Goal: Download file/media

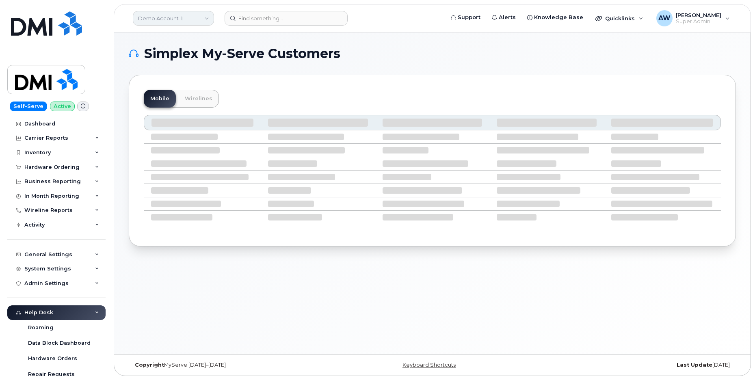
click at [188, 17] on link "Demo Account 1" at bounding box center [173, 18] width 81 height 15
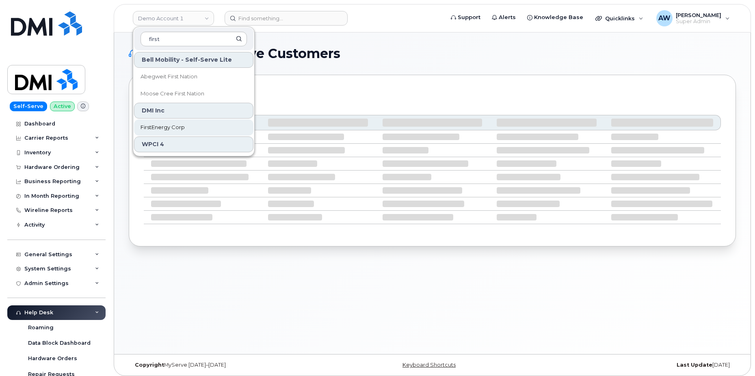
type input "first"
click at [173, 132] on link "FirstEnergy Corp" at bounding box center [193, 127] width 119 height 16
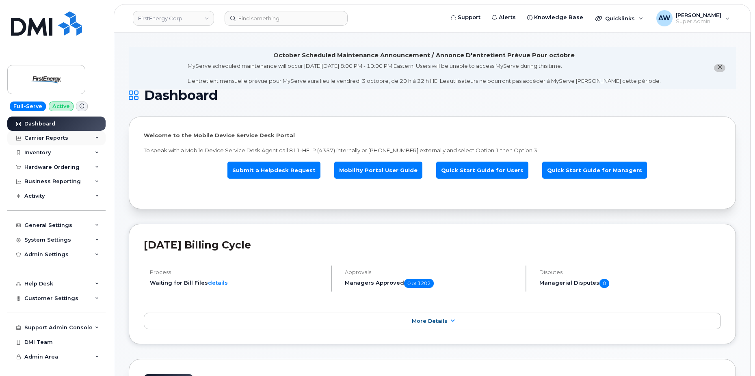
click at [66, 142] on div "Carrier Reports" at bounding box center [56, 138] width 98 height 15
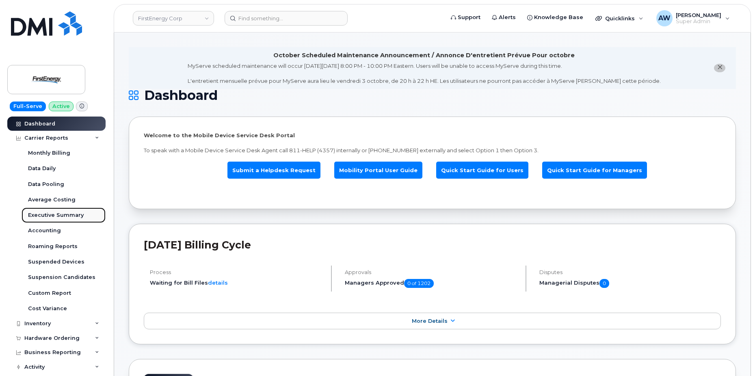
click at [80, 213] on div "Executive Summary" at bounding box center [56, 215] width 56 height 7
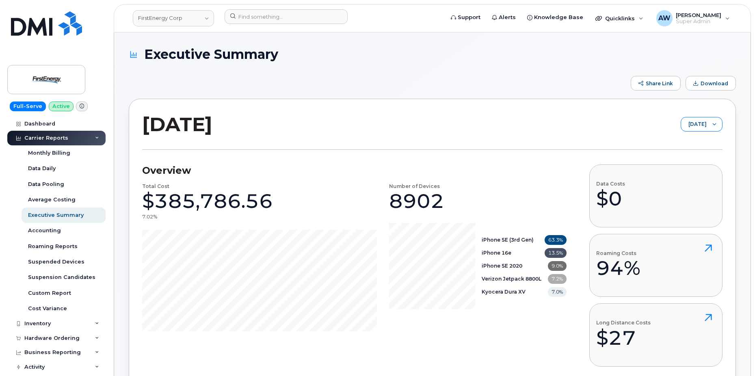
click at [702, 123] on span "[DATE]" at bounding box center [694, 124] width 26 height 15
click at [682, 154] on span "[DATE]" at bounding box center [672, 156] width 17 height 8
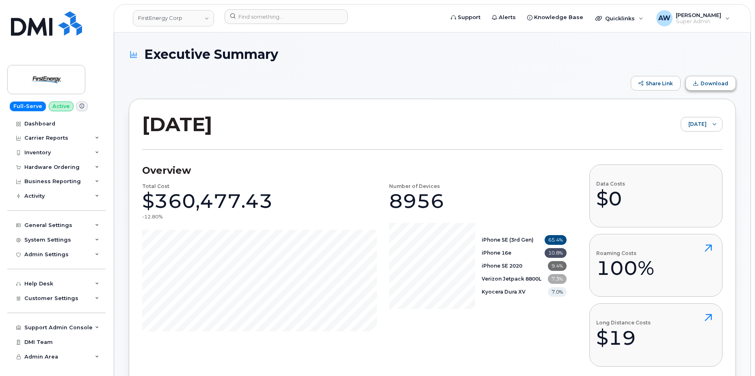
click at [716, 85] on span "Download" at bounding box center [714, 83] width 28 height 6
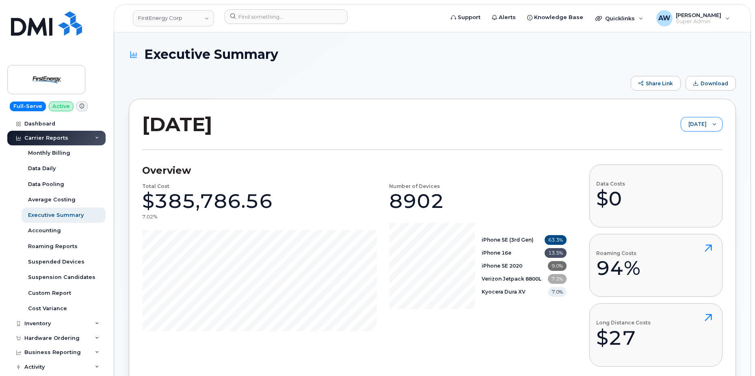
click at [685, 123] on span "[DATE]" at bounding box center [694, 124] width 26 height 15
click at [674, 162] on li "[DATE]" at bounding box center [690, 156] width 65 height 14
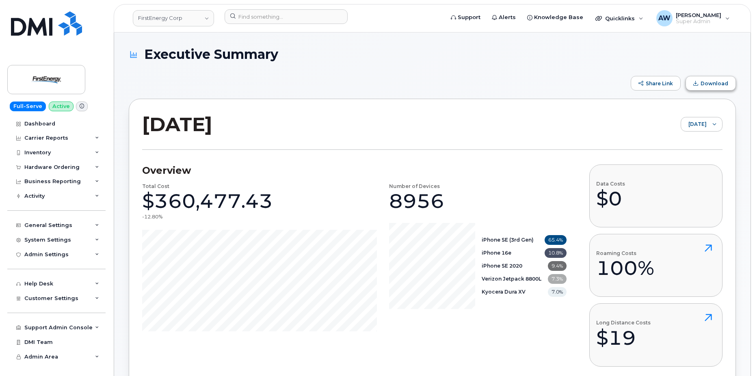
click at [708, 84] on span "Download" at bounding box center [714, 83] width 28 height 6
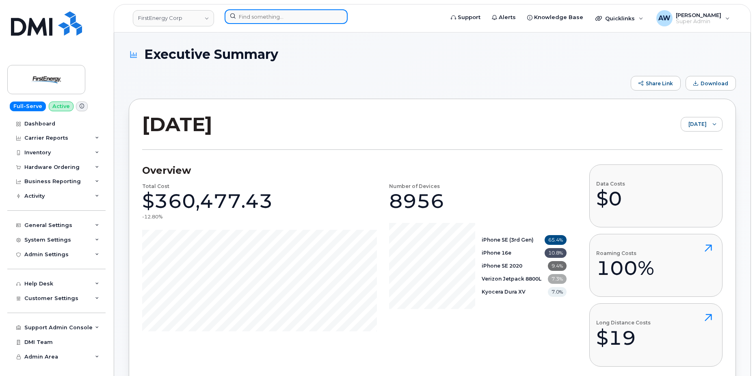
click at [324, 18] on input at bounding box center [286, 16] width 123 height 15
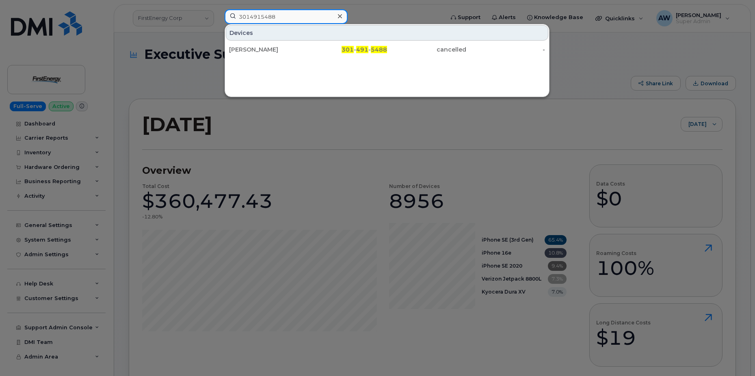
drag, startPoint x: 295, startPoint y: 15, endPoint x: 233, endPoint y: 16, distance: 62.1
click at [233, 16] on input "3014915488" at bounding box center [286, 16] width 123 height 15
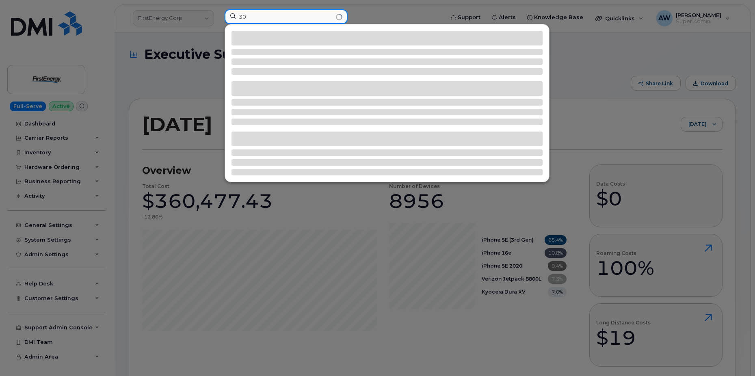
type input "3"
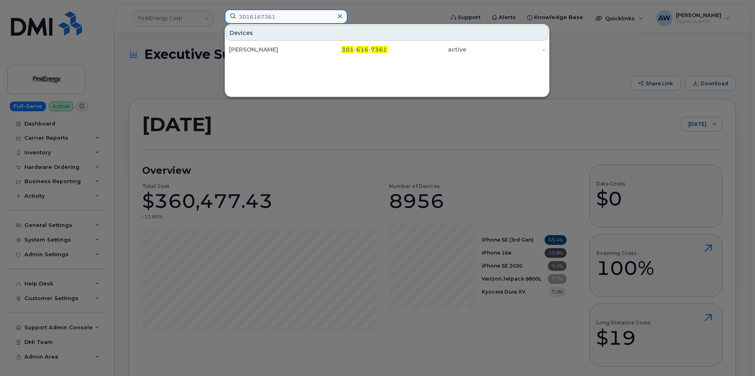
type input "3016167361"
